Goal: Task Accomplishment & Management: Manage account settings

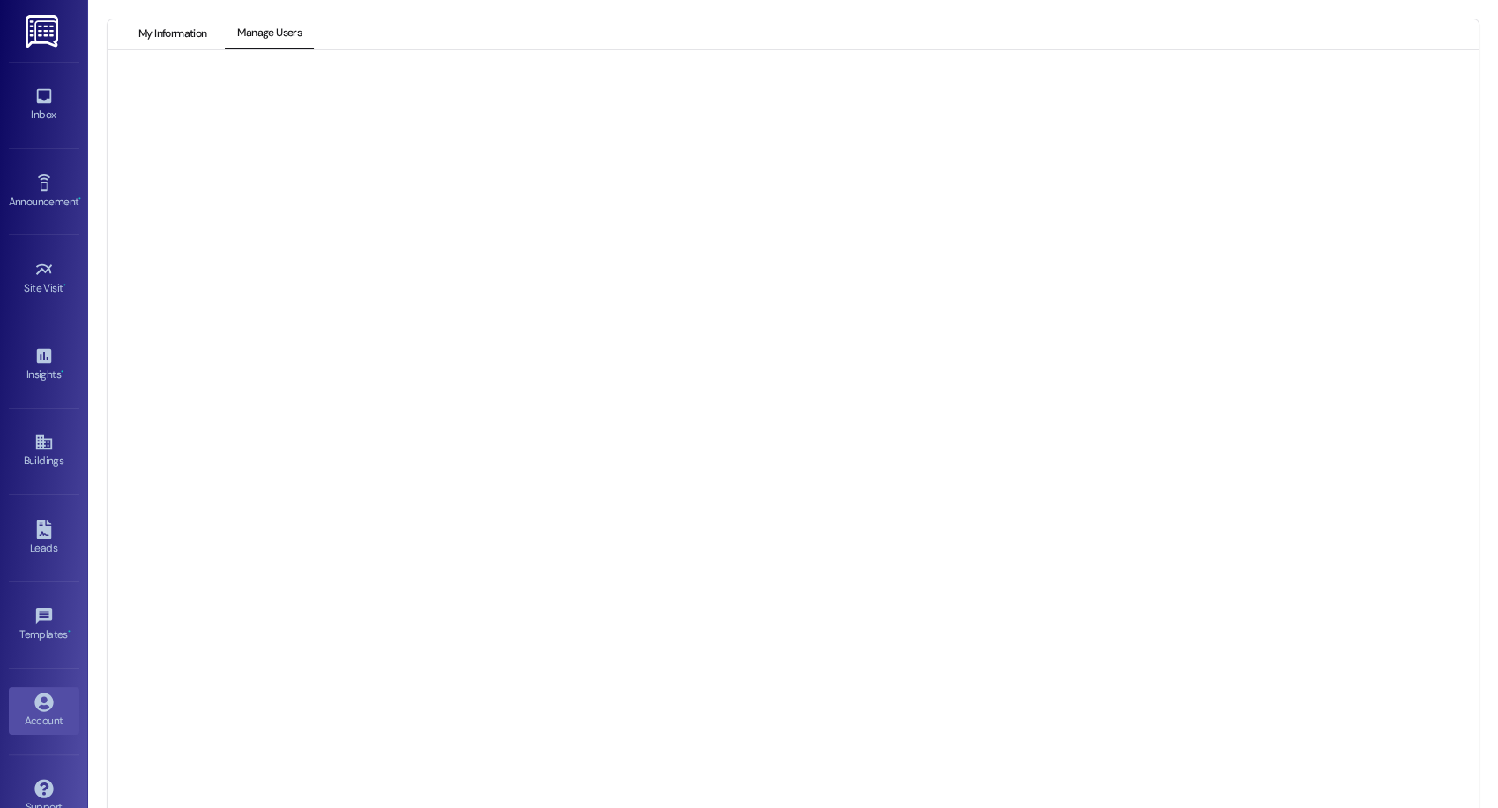
click at [189, 19] on button "My Information" at bounding box center [172, 34] width 93 height 30
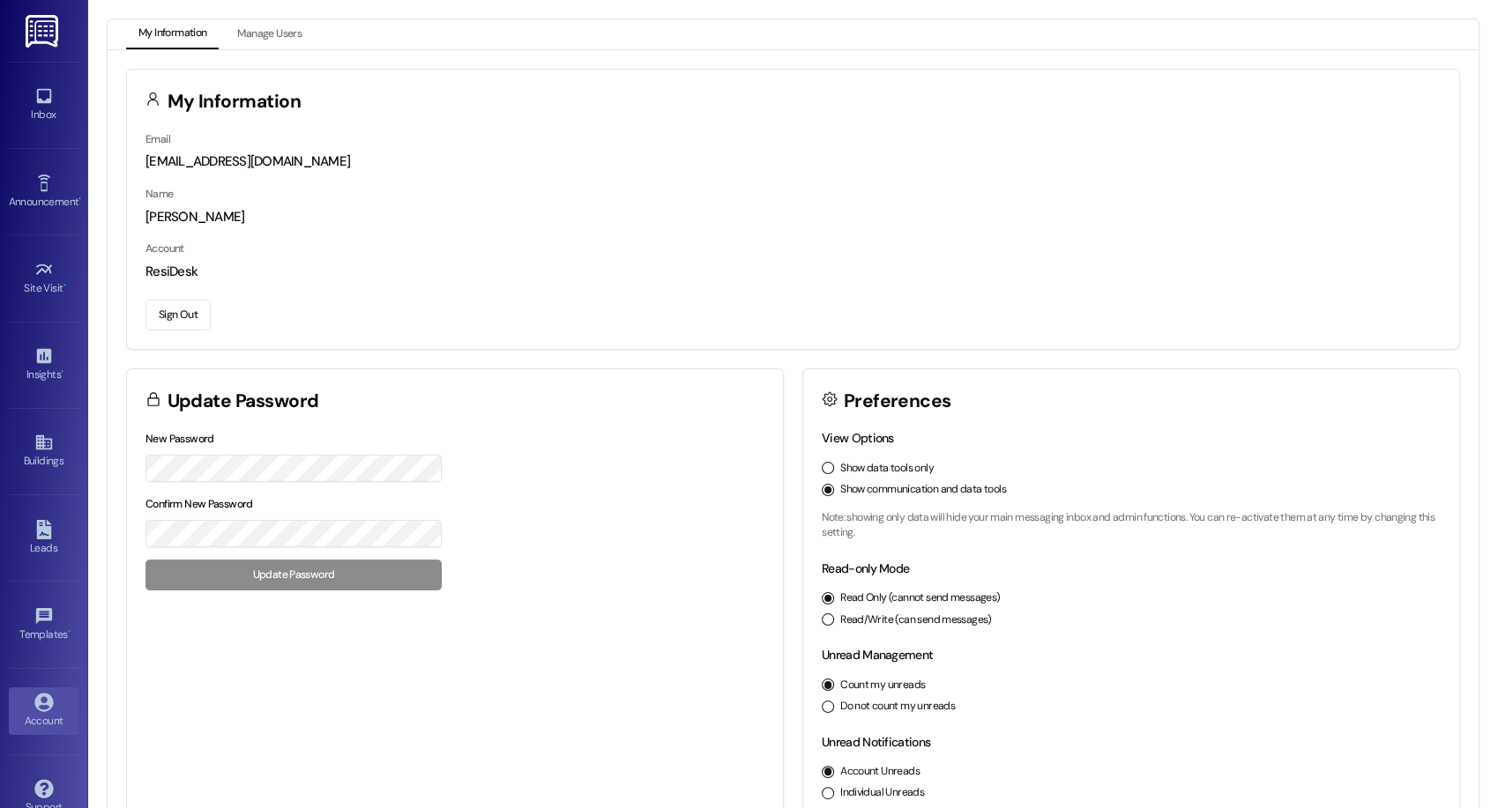
click at [195, 308] on button "Sign Out" at bounding box center [177, 315] width 65 height 31
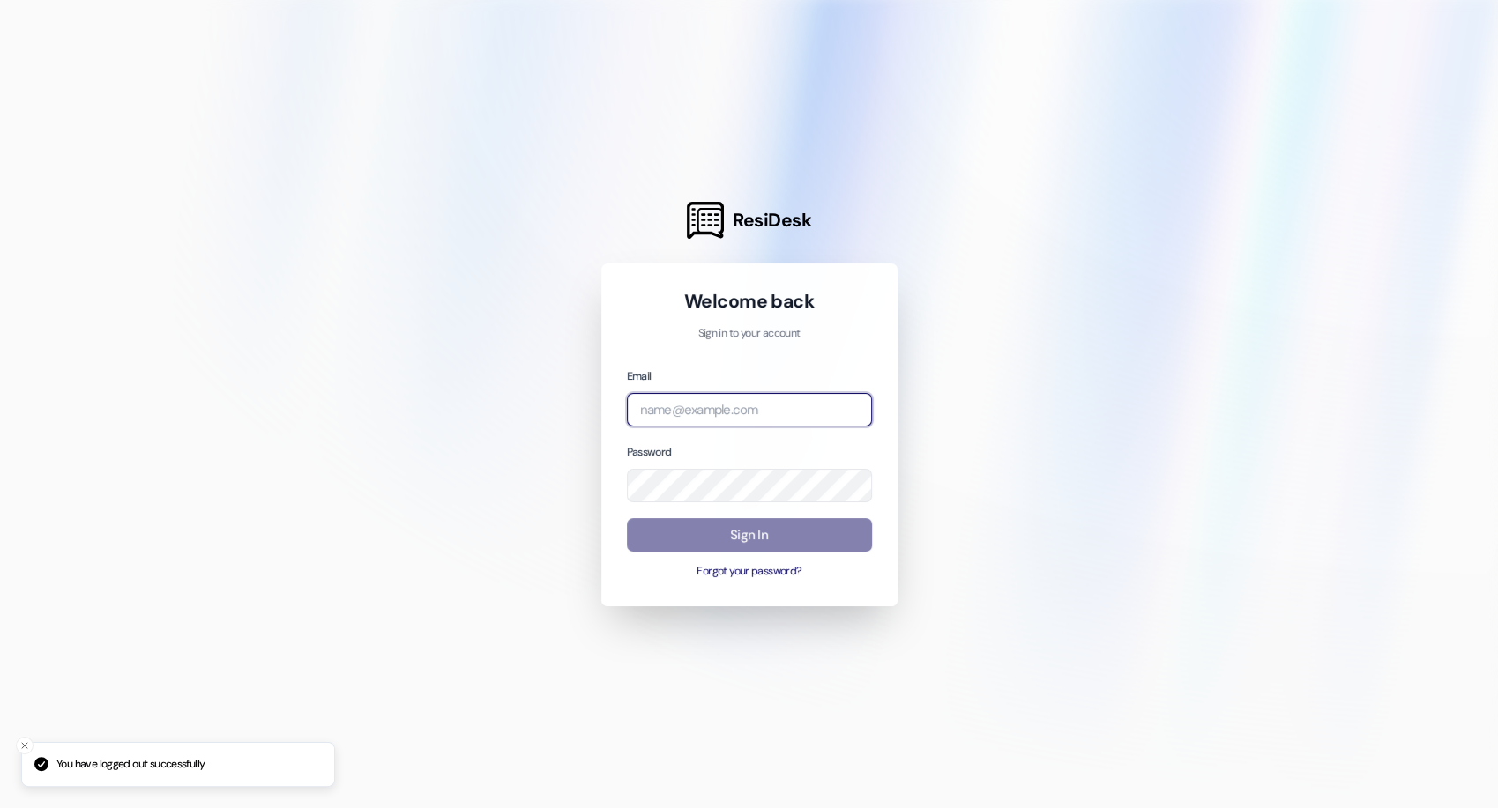
click at [855, 412] on body "You have logged out successfully ResiDesk Welcome back Sign in to your account …" at bounding box center [749, 404] width 1498 height 808
click at [0, 808] on com-1password-button at bounding box center [0, 808] width 0 height 0
type input "[EMAIL_ADDRESS][DOMAIN_NAME]"
